Goal: Information Seeking & Learning: Learn about a topic

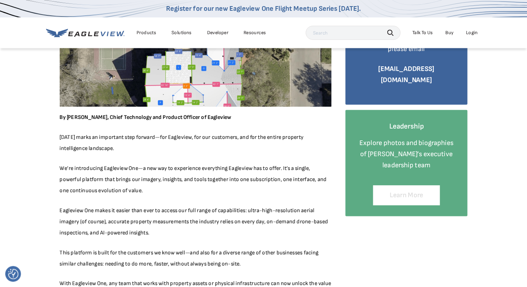
scroll to position [134, 0]
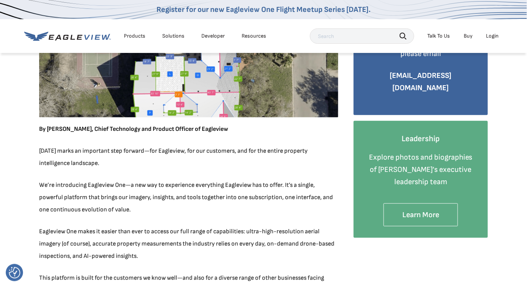
click at [148, 180] on p "We’re introducing Eagleview One—a new way to experience everything Eagleview ha…" at bounding box center [188, 197] width 299 height 37
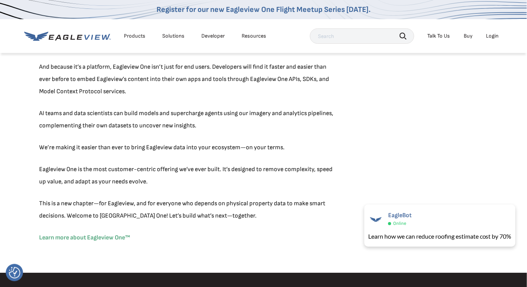
scroll to position [835, 0]
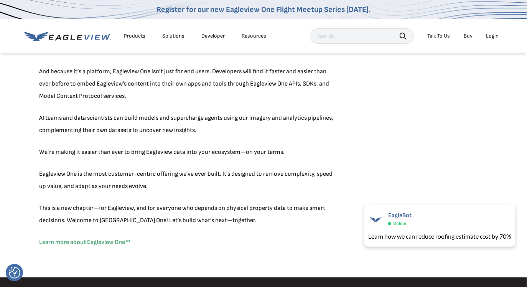
drag, startPoint x: 40, startPoint y: 151, endPoint x: 287, endPoint y: 148, distance: 246.8
click at [287, 148] on p "We’re making it easier than ever to bring Eagleview data into your ecosystem—on…" at bounding box center [188, 152] width 299 height 12
click at [149, 188] on p "Eagleview One is the most customer-centric offering we’ve ever built. It’s desi…" at bounding box center [188, 180] width 299 height 25
click at [223, 172] on p "Eagleview One is the most customer-centric offering we’ve ever built. It’s desi…" at bounding box center [188, 180] width 299 height 25
click at [108, 153] on p "We’re making it easier than ever to bring Eagleview data into your ecosystem—on…" at bounding box center [188, 152] width 299 height 12
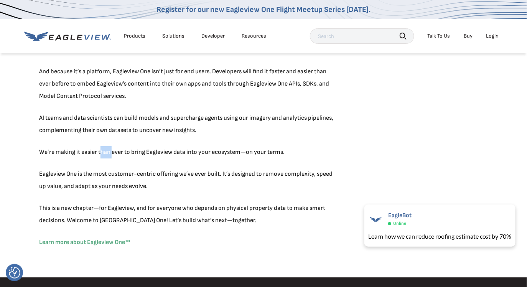
click at [108, 153] on p "We’re making it easier than ever to bring Eagleview data into your ecosystem—on…" at bounding box center [188, 152] width 299 height 12
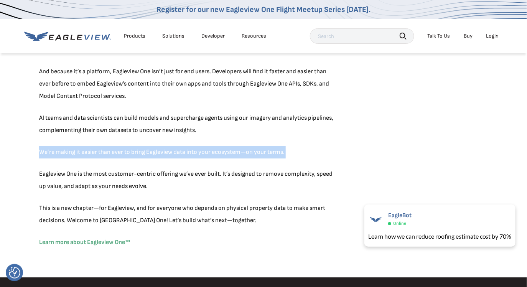
click at [108, 153] on p "We’re making it easier than ever to bring Eagleview data into your ecosystem—on…" at bounding box center [188, 152] width 299 height 12
copy div "We’re making it easier than ever to bring Eagleview data into your ecosystem—on…"
drag, startPoint x: 151, startPoint y: 187, endPoint x: 41, endPoint y: 152, distance: 115.3
copy div "We’re making it easier than ever to bring Eagleview data into your ecosystem—on…"
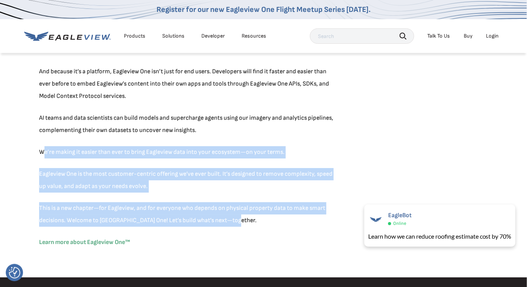
drag, startPoint x: 41, startPoint y: 151, endPoint x: 248, endPoint y: 219, distance: 217.7
copy div "We’re making it easier than ever to bring Eagleview data into your ecosystem—on…"
